Goal: Use online tool/utility: Use online tool/utility

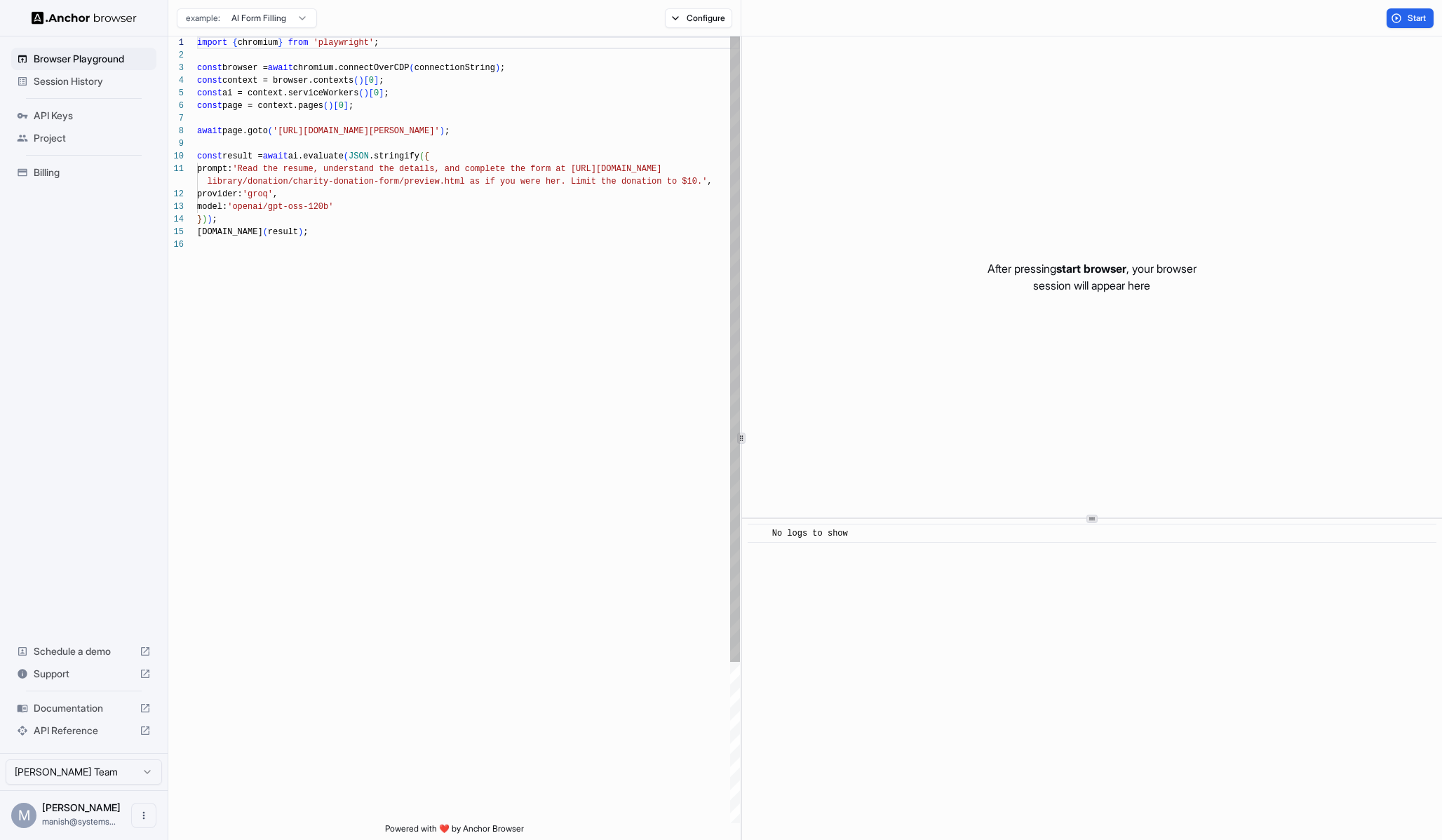
scroll to position [126, 0]
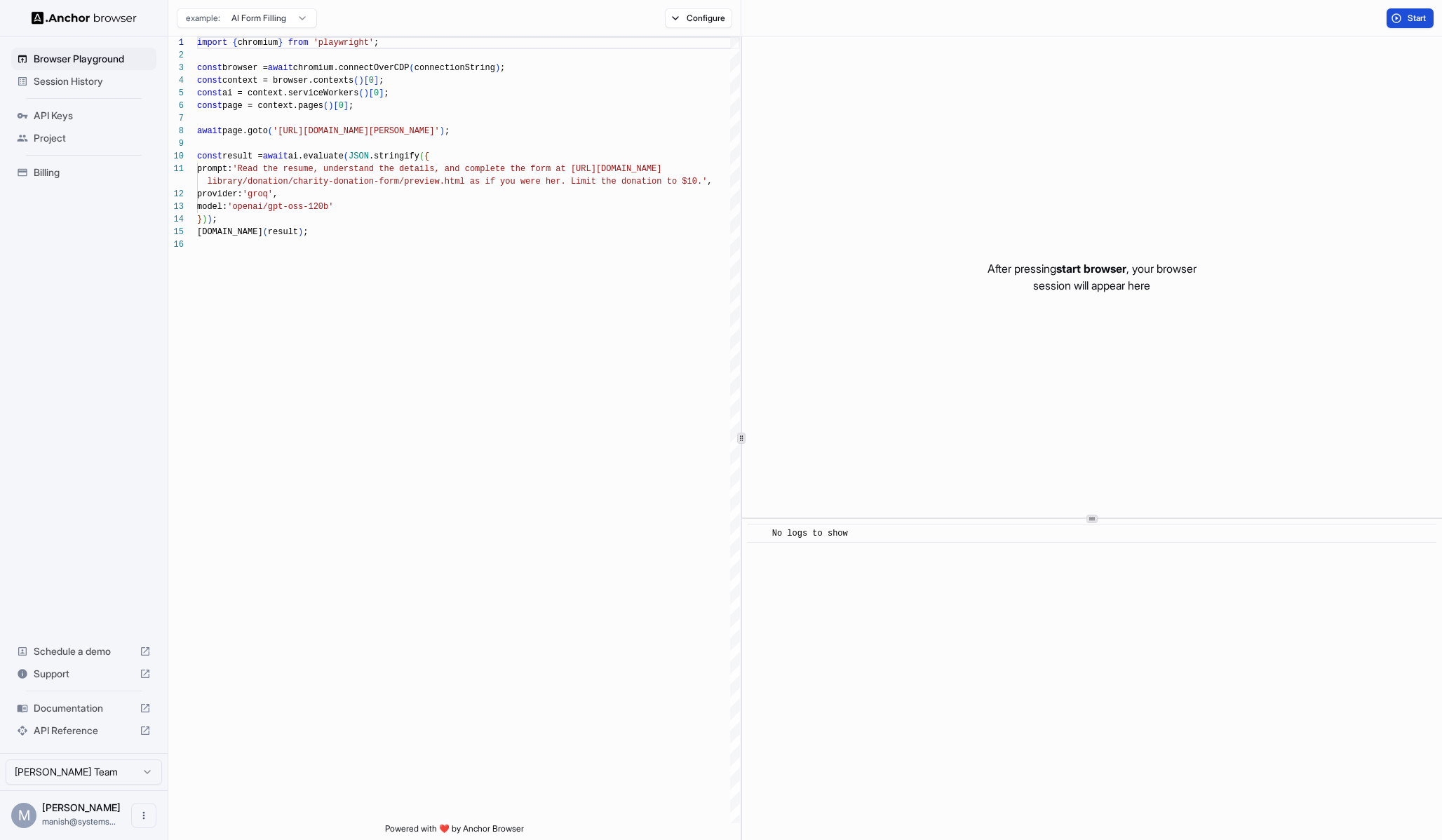
click at [1410, 21] on span "Start" at bounding box center [1418, 18] width 20 height 11
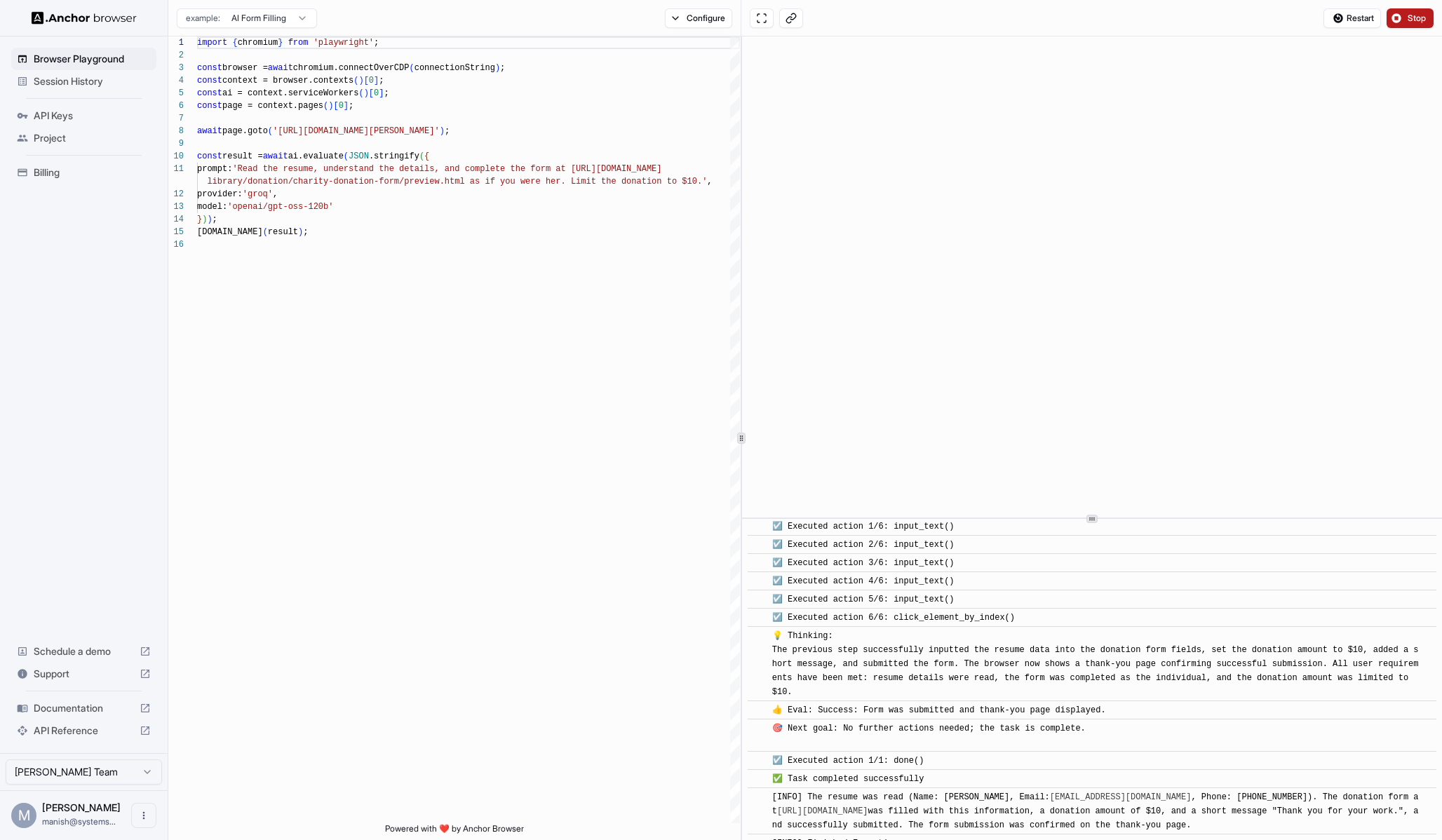
scroll to position [557, 0]
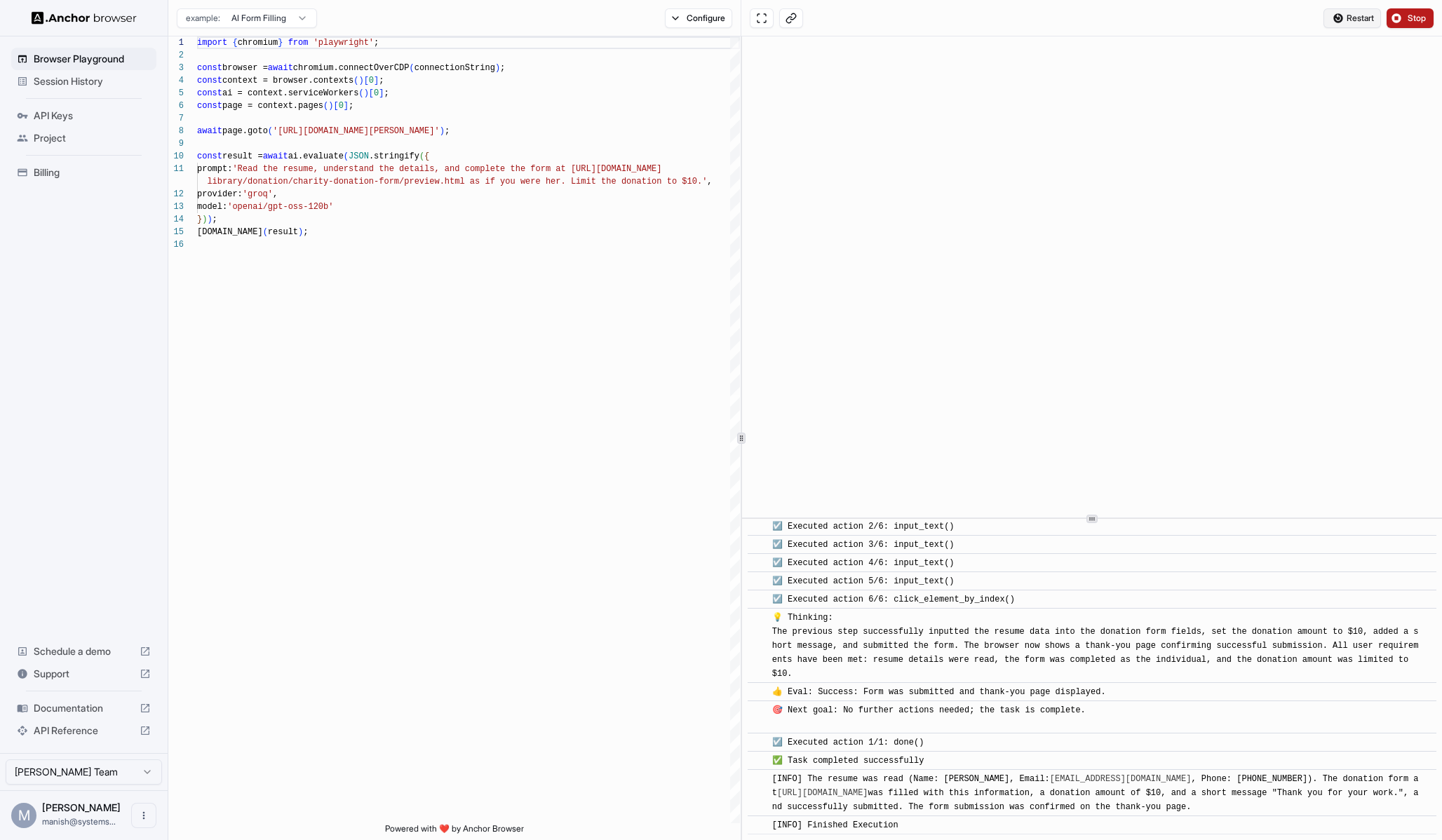
click at [1357, 22] on span "Restart" at bounding box center [1360, 18] width 28 height 11
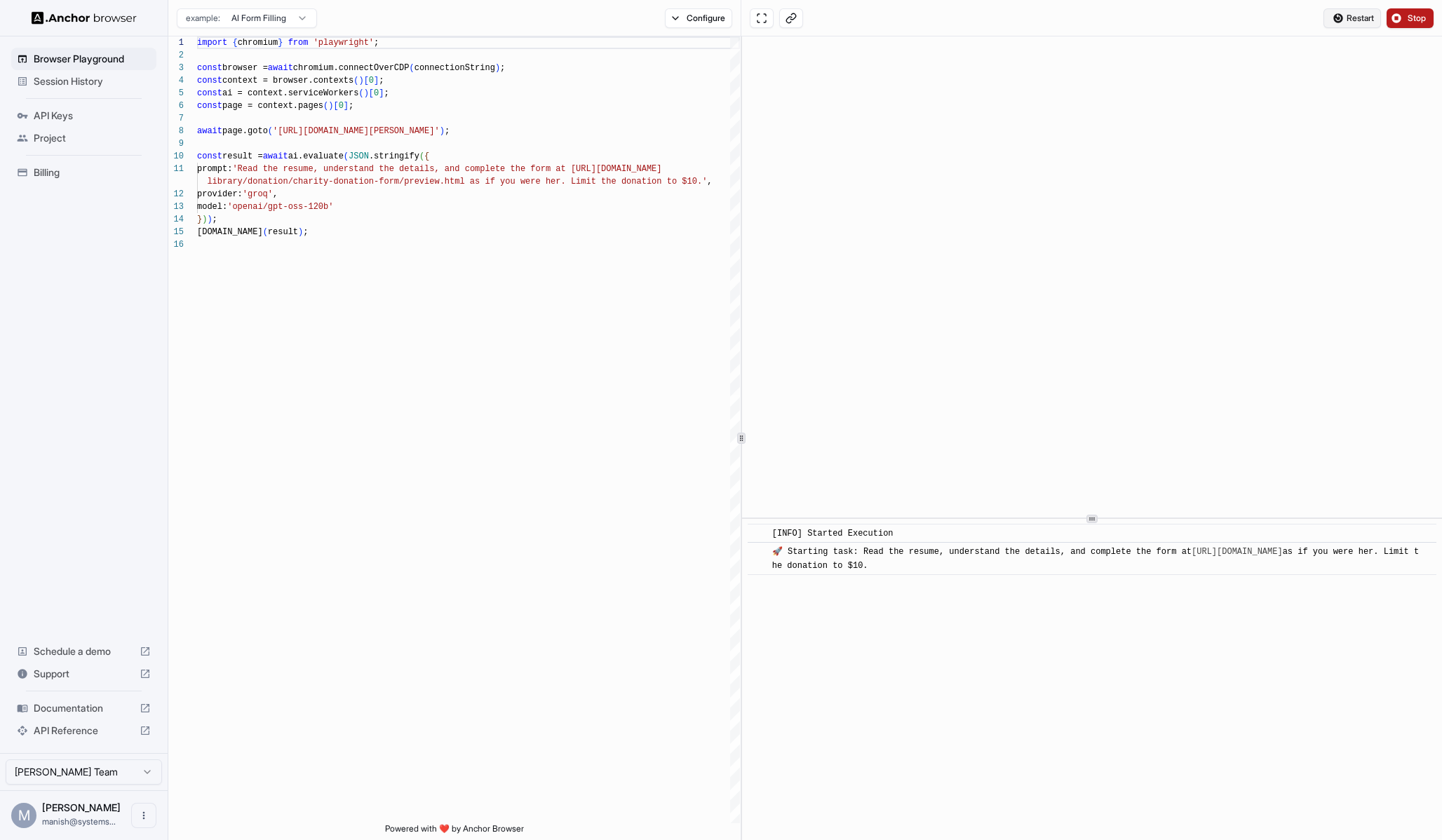
click at [1360, 20] on span "Restart" at bounding box center [1360, 18] width 28 height 11
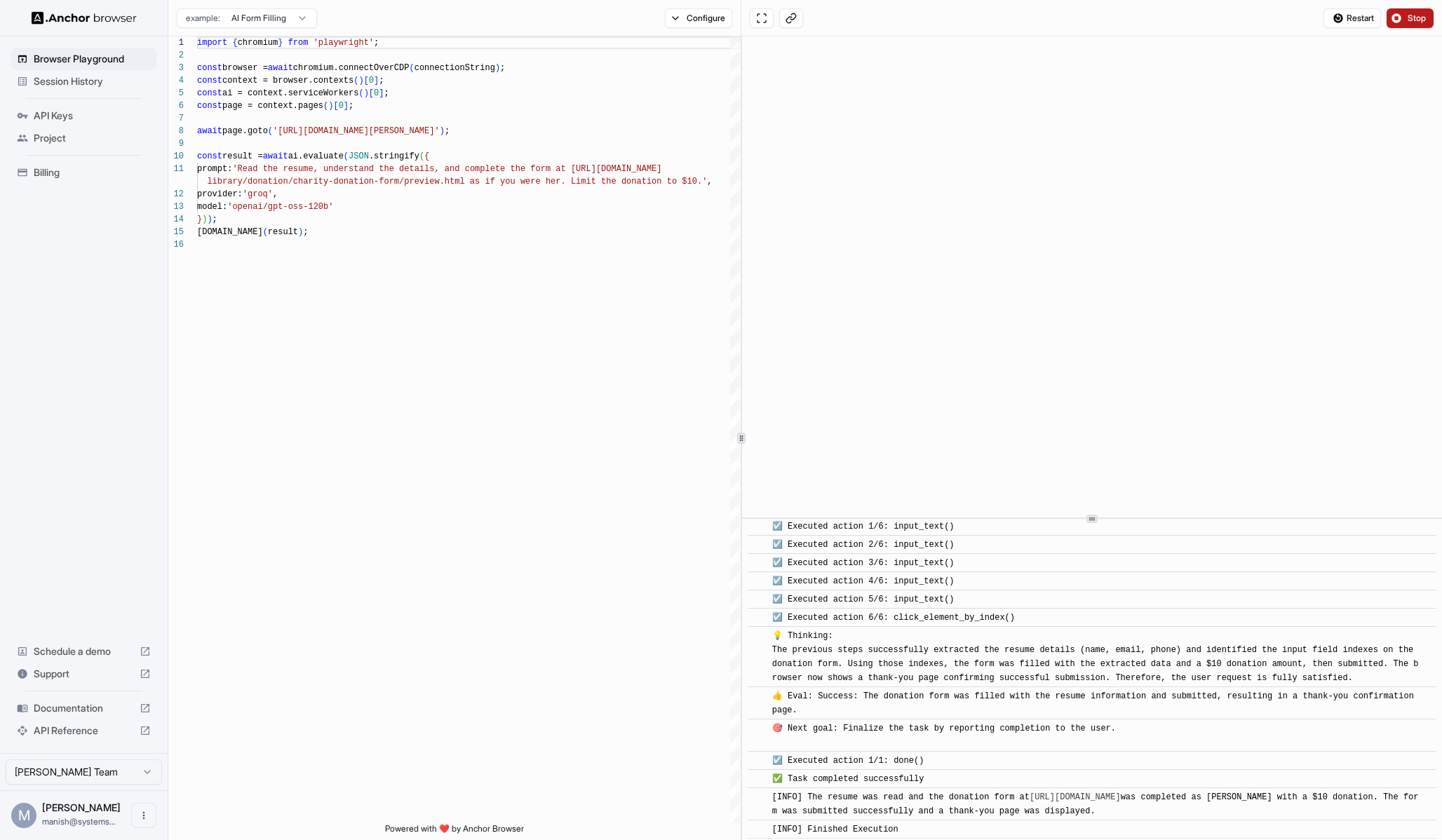
scroll to position [561, 0]
